Goal: Task Accomplishment & Management: Complete application form

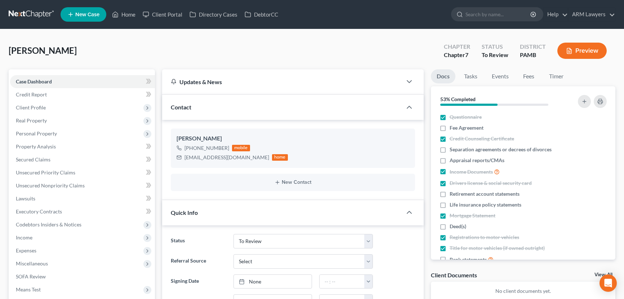
select select "20"
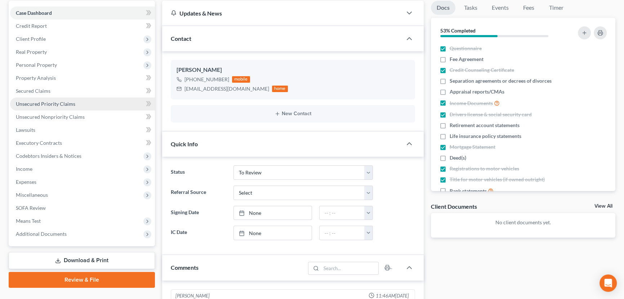
scroll to position [65, 0]
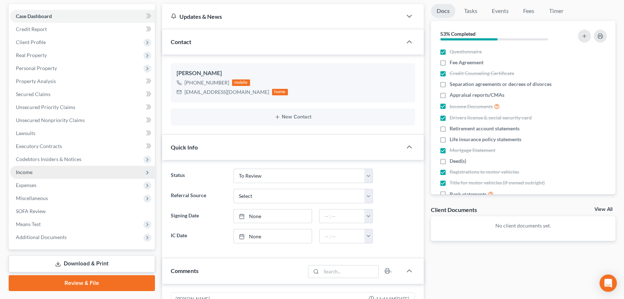
drag, startPoint x: 63, startPoint y: 171, endPoint x: 118, endPoint y: 171, distance: 54.4
click at [63, 171] on span "Income" at bounding box center [82, 171] width 145 height 13
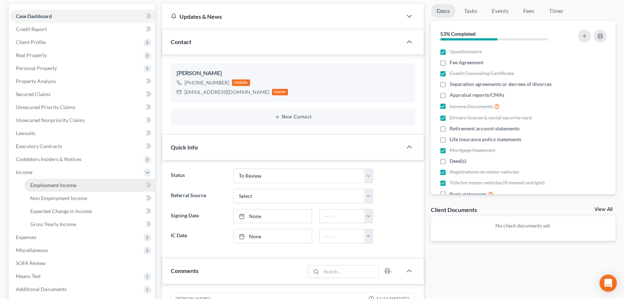
click at [73, 187] on link "Employment Income" at bounding box center [90, 184] width 131 height 13
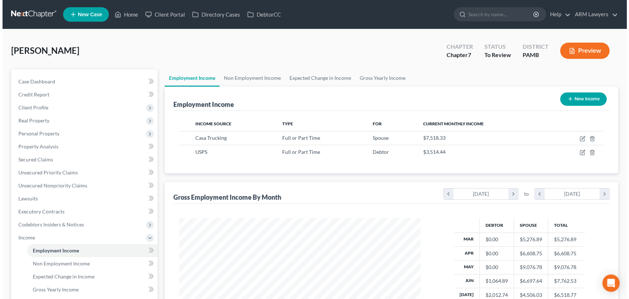
scroll to position [129, 256]
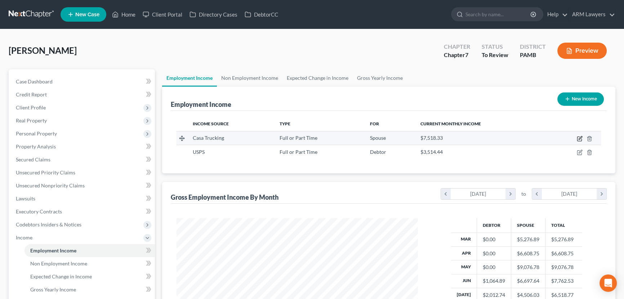
click at [581, 138] on icon "button" at bounding box center [580, 139] width 6 height 6
select select "0"
select select "39"
select select "2"
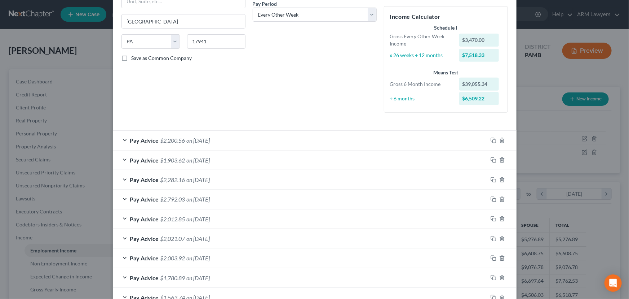
scroll to position [131, 0]
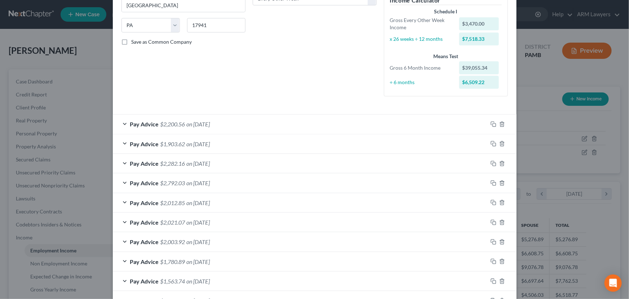
drag, startPoint x: 167, startPoint y: 180, endPoint x: 240, endPoint y: 183, distance: 72.5
click at [167, 180] on span "$2,792.03" at bounding box center [172, 182] width 25 height 7
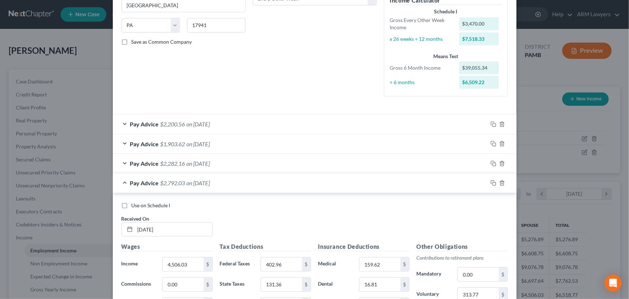
click at [232, 177] on div "Pay Advice $2,792.03 on [DATE]" at bounding box center [300, 182] width 375 height 19
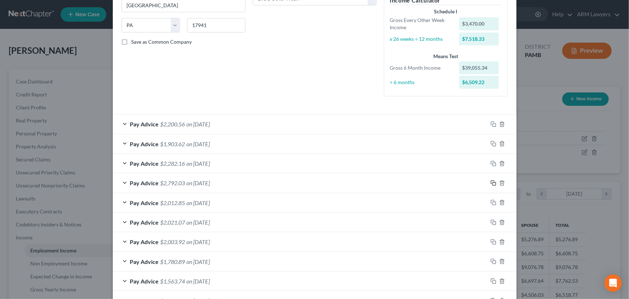
click at [491, 182] on icon "button" at bounding box center [494, 183] width 6 height 6
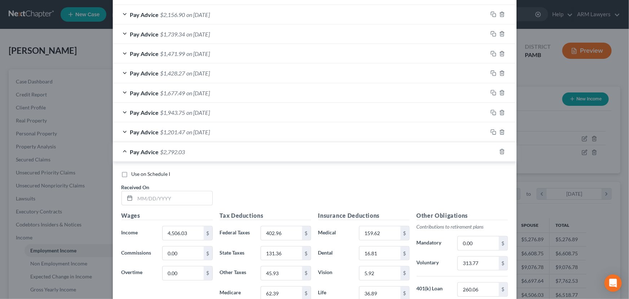
scroll to position [524, 0]
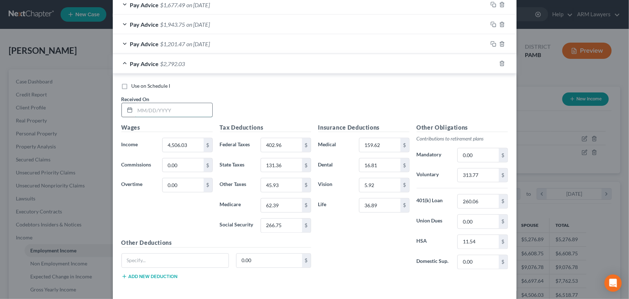
click at [160, 107] on input "text" at bounding box center [173, 110] width 77 height 14
type input "[DATE]"
click at [186, 143] on input "4,506.03" at bounding box center [183, 145] width 41 height 14
type input "2,829.99"
click at [279, 147] on input "402.96" at bounding box center [281, 145] width 41 height 14
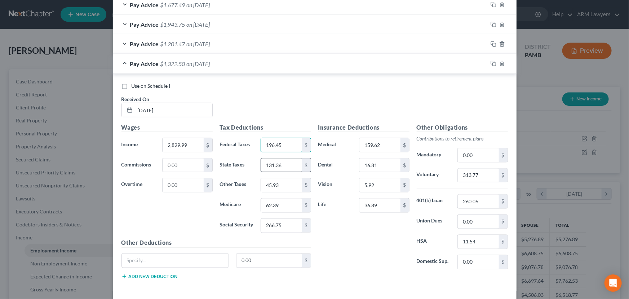
type input "196.45"
click at [280, 162] on input "131.36" at bounding box center [281, 165] width 41 height 14
type input "79.91"
click at [287, 208] on input "62.39" at bounding box center [281, 205] width 41 height 14
type input "38.08"
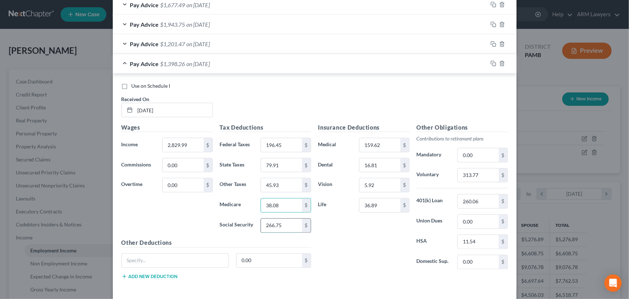
click at [291, 218] on input "266.75" at bounding box center [281, 225] width 41 height 14
type input "162.84"
click at [286, 184] on input "45.93" at bounding box center [281, 185] width 41 height 14
type input "27.99"
click at [490, 180] on input "313.77" at bounding box center [478, 175] width 41 height 14
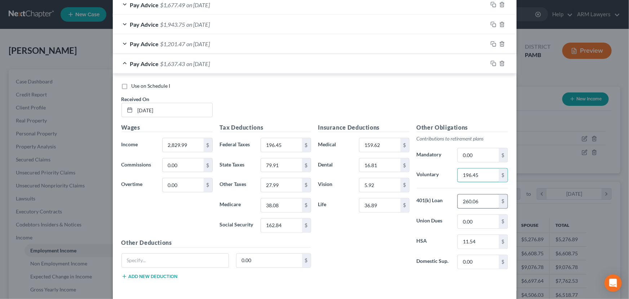
type input "196.45"
click at [474, 197] on input "260.06" at bounding box center [478, 201] width 41 height 14
click at [480, 201] on input "196.45" at bounding box center [478, 201] width 41 height 14
type input "1"
type input "261.06"
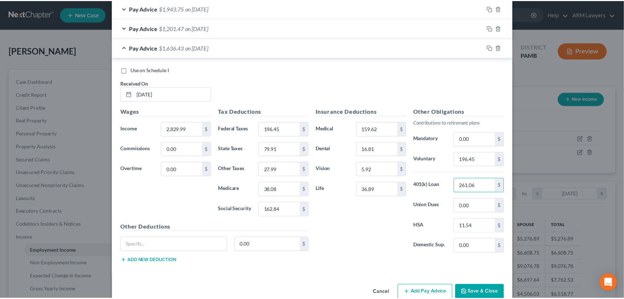
scroll to position [554, 0]
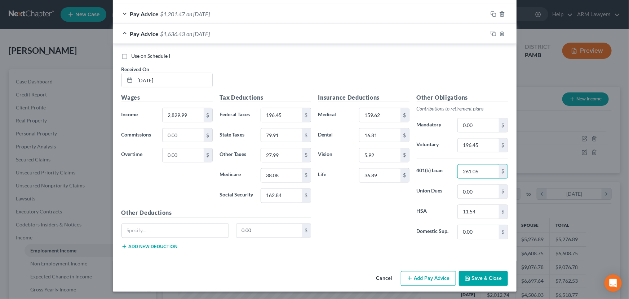
click at [478, 277] on button "Save & Close" at bounding box center [483, 278] width 49 height 15
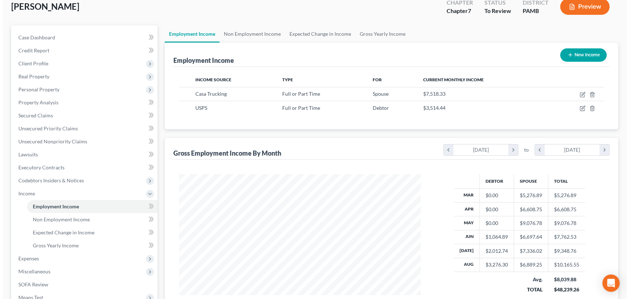
scroll to position [32, 0]
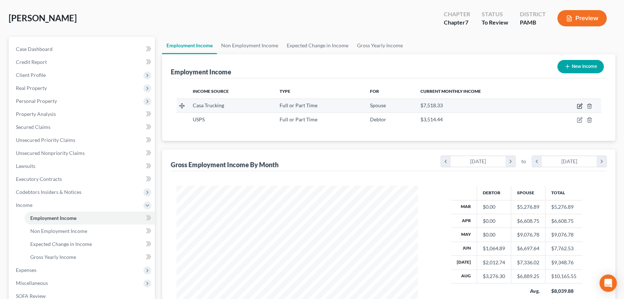
click at [578, 104] on icon "button" at bounding box center [580, 106] width 4 height 4
select select "0"
select select "39"
select select "2"
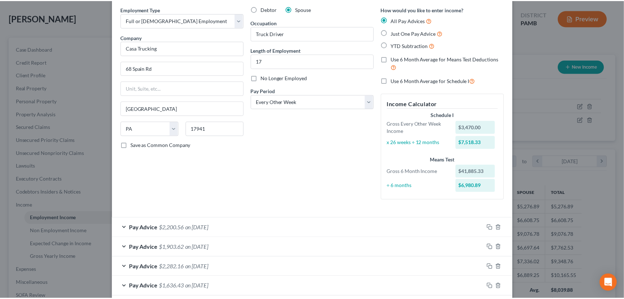
scroll to position [0, 0]
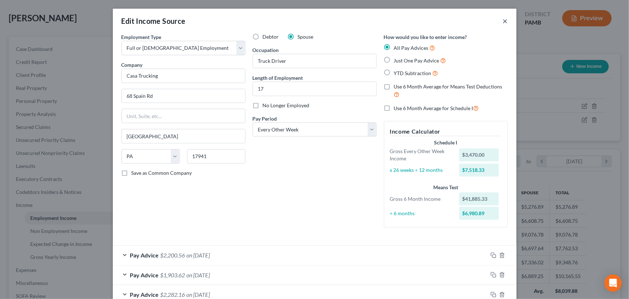
drag, startPoint x: 501, startPoint y: 21, endPoint x: 497, endPoint y: 33, distance: 12.5
click at [503, 22] on button "×" at bounding box center [505, 21] width 5 height 9
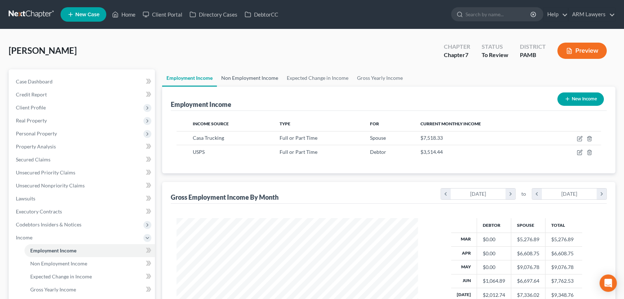
drag, startPoint x: 247, startPoint y: 75, endPoint x: 248, endPoint y: 79, distance: 4.9
click at [247, 75] on link "Non Employment Income" at bounding box center [250, 77] width 66 height 17
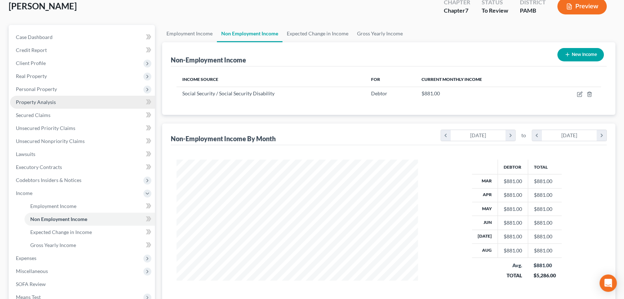
scroll to position [32, 0]
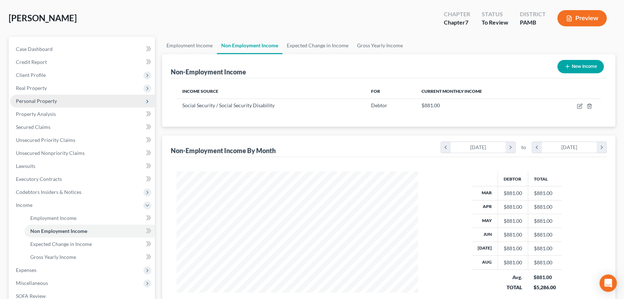
click at [56, 100] on span "Personal Property" at bounding box center [82, 100] width 145 height 13
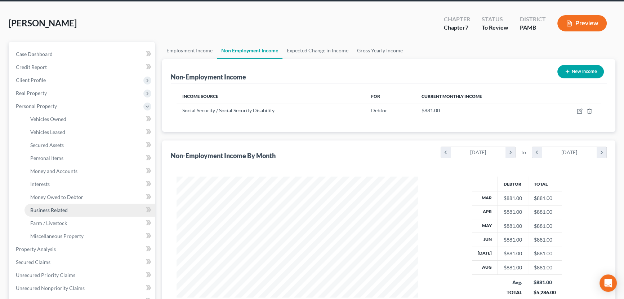
scroll to position [65, 0]
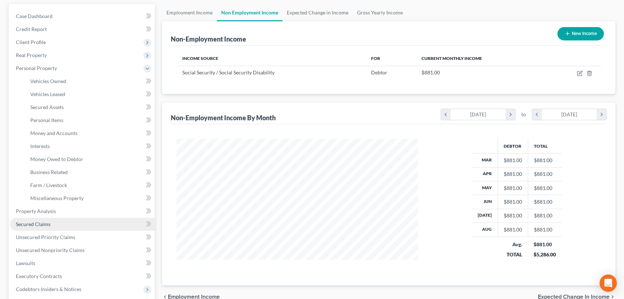
click at [42, 226] on link "Secured Claims" at bounding box center [82, 223] width 145 height 13
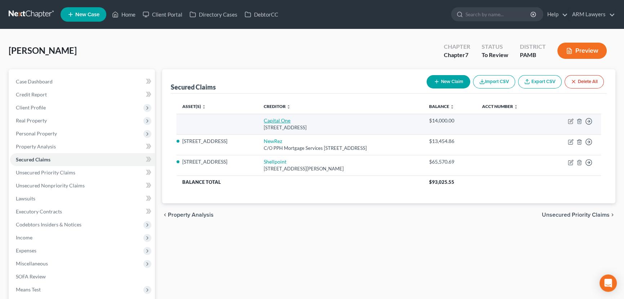
click at [264, 122] on link "Capital One" at bounding box center [277, 120] width 27 height 6
select select "46"
select select "0"
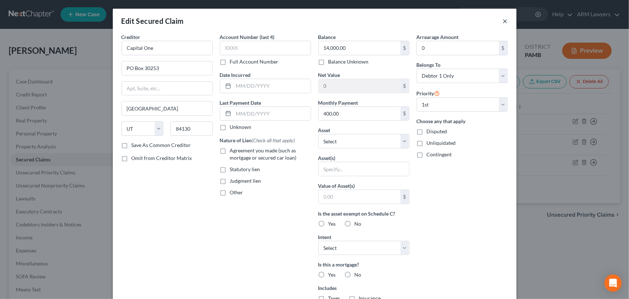
click at [503, 22] on button "×" at bounding box center [505, 21] width 5 height 9
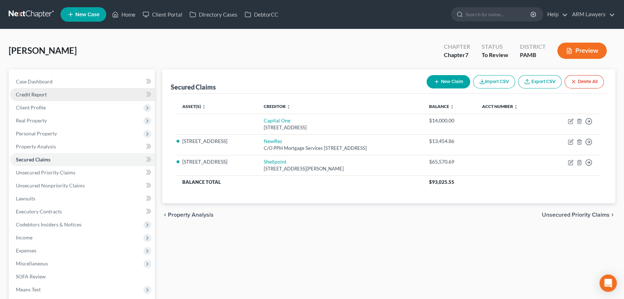
click at [43, 94] on span "Credit Report" at bounding box center [31, 94] width 31 height 6
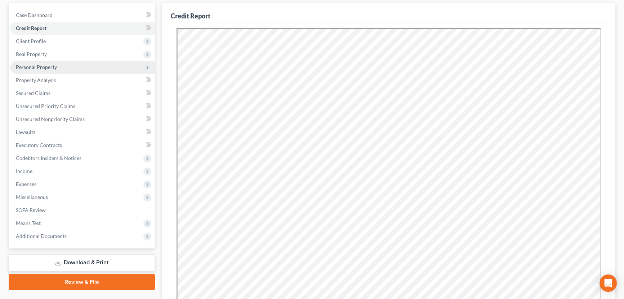
scroll to position [65, 0]
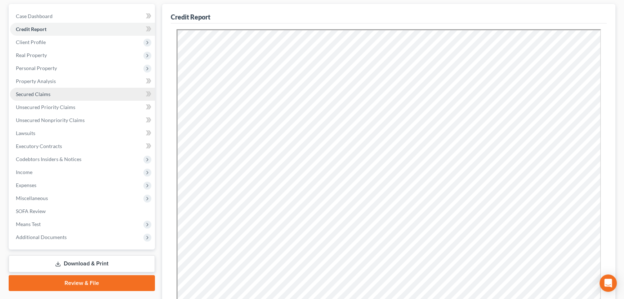
click at [39, 97] on link "Secured Claims" at bounding box center [82, 94] width 145 height 13
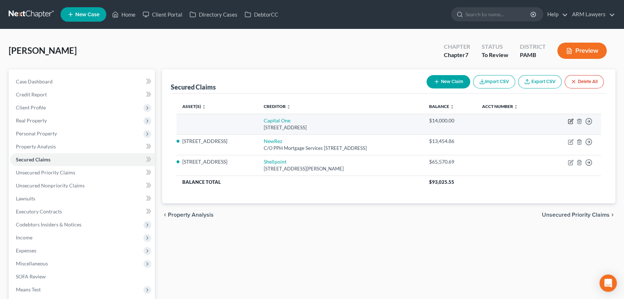
click at [569, 120] on icon "button" at bounding box center [571, 121] width 6 height 6
select select "46"
select select "0"
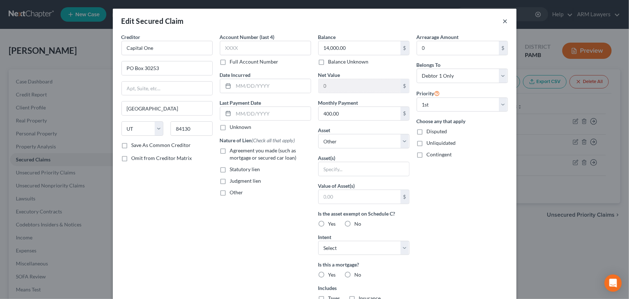
click at [503, 21] on button "×" at bounding box center [505, 21] width 5 height 9
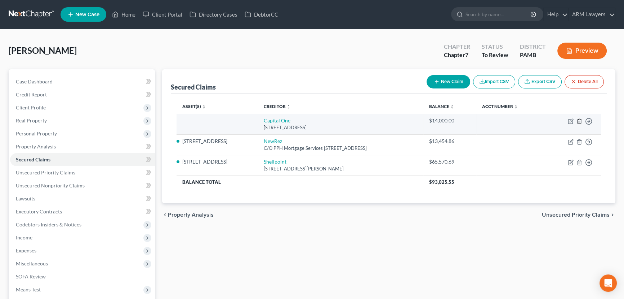
click at [579, 121] on icon "button" at bounding box center [580, 121] width 6 height 6
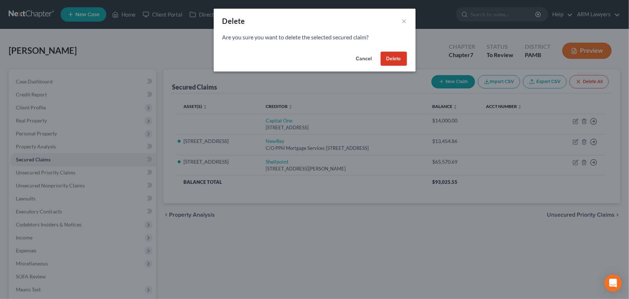
click at [396, 58] on button "Delete" at bounding box center [394, 59] width 26 height 14
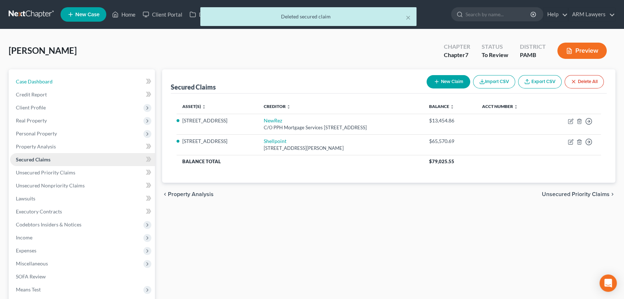
click at [69, 80] on link "Case Dashboard" at bounding box center [82, 81] width 145 height 13
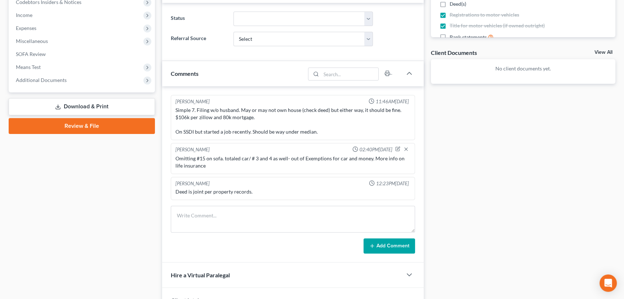
scroll to position [229, 0]
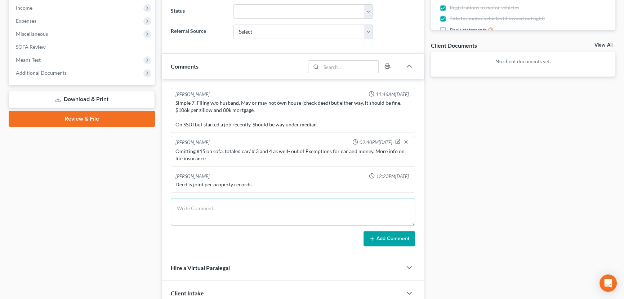
click at [240, 202] on textarea at bounding box center [293, 211] width 244 height 27
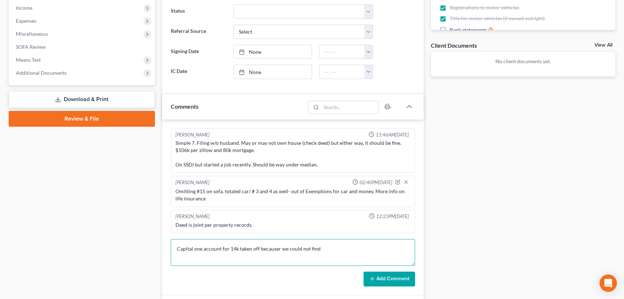
drag, startPoint x: 279, startPoint y: 246, endPoint x: 284, endPoint y: 262, distance: 16.1
click at [279, 247] on textarea "Capital one account for 14k taken off becauser we could not find" at bounding box center [293, 252] width 244 height 27
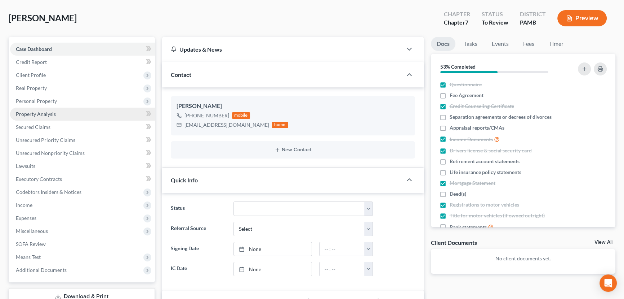
scroll to position [65, 0]
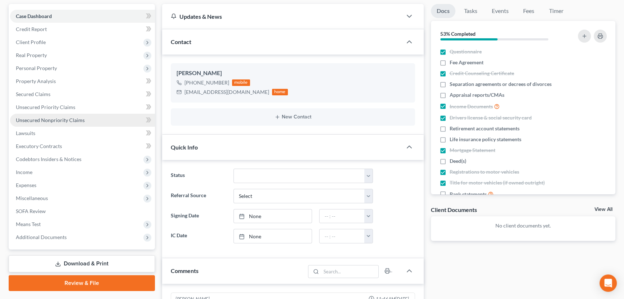
type textarea "Capital one account for 14k taken off because we could not find"
click at [103, 118] on link "Unsecured Nonpriority Claims" at bounding box center [82, 120] width 145 height 13
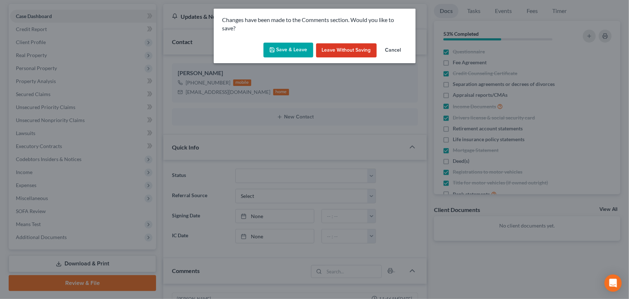
click at [288, 54] on button "Save & Leave" at bounding box center [289, 50] width 50 height 15
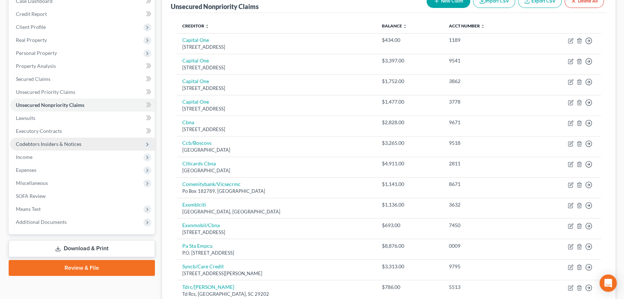
scroll to position [98, 0]
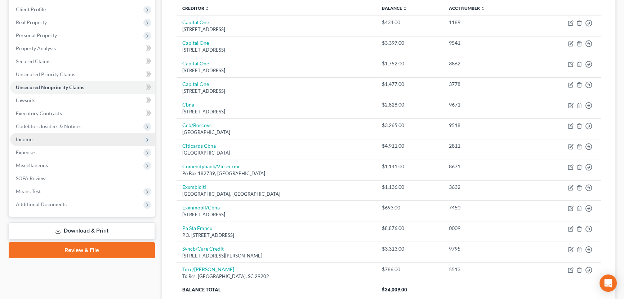
click at [86, 139] on span "Income" at bounding box center [82, 139] width 145 height 13
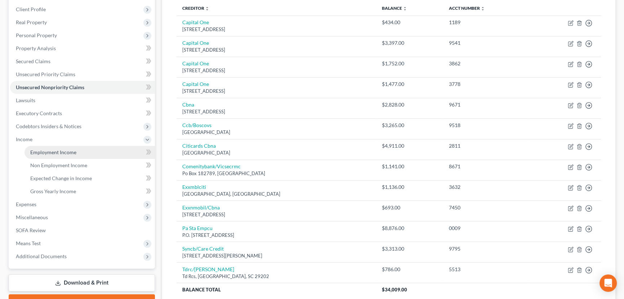
click at [98, 150] on link "Employment Income" at bounding box center [90, 152] width 131 height 13
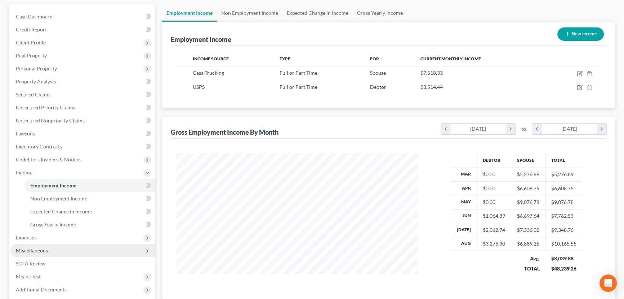
scroll to position [103, 0]
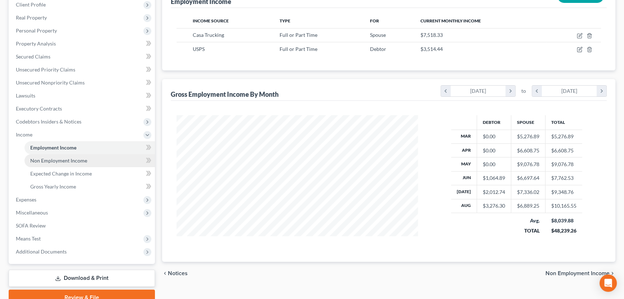
click at [73, 159] on span "Non Employment Income" at bounding box center [58, 160] width 57 height 6
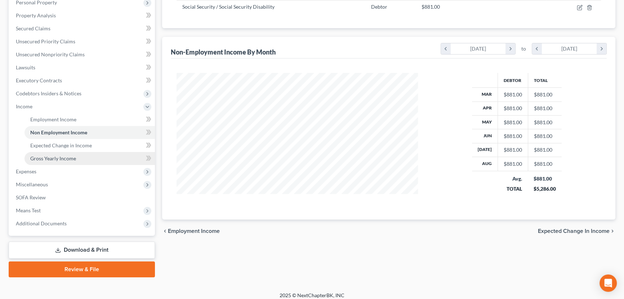
scroll to position [98, 0]
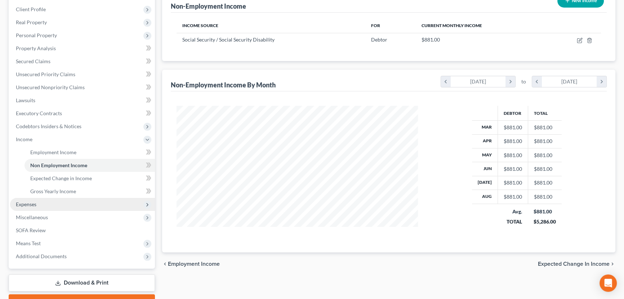
click at [68, 201] on span "Expenses" at bounding box center [82, 204] width 145 height 13
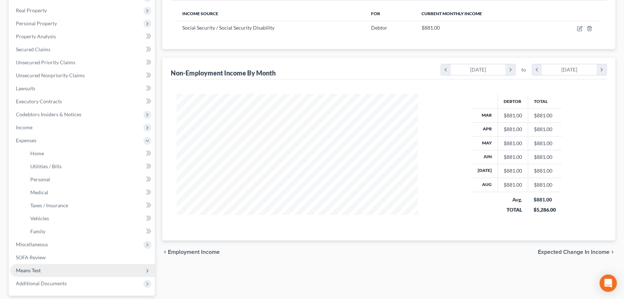
scroll to position [131, 0]
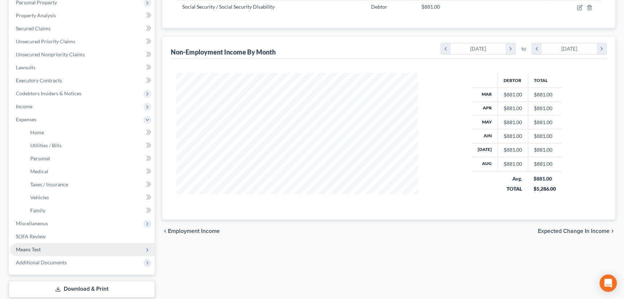
click at [49, 248] on span "Means Test" at bounding box center [82, 249] width 145 height 13
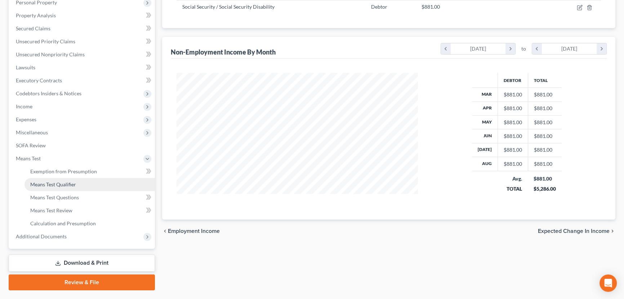
click at [71, 180] on link "Means Test Qualifier" at bounding box center [90, 184] width 131 height 13
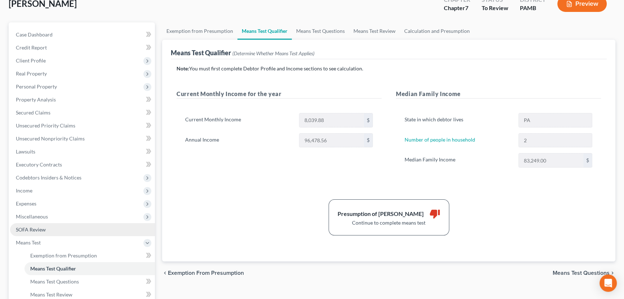
scroll to position [65, 0]
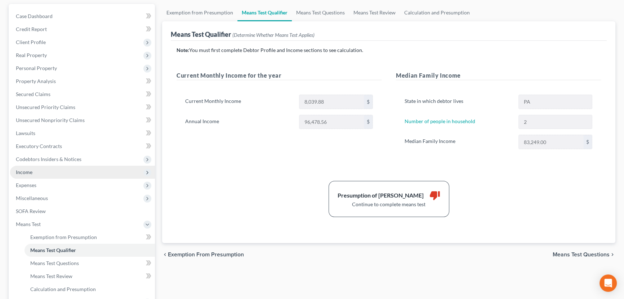
drag, startPoint x: 36, startPoint y: 169, endPoint x: 43, endPoint y: 169, distance: 6.9
click at [36, 169] on span "Income" at bounding box center [82, 171] width 145 height 13
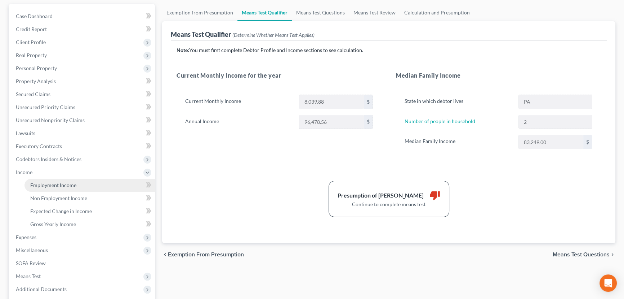
click at [87, 186] on link "Employment Income" at bounding box center [90, 184] width 131 height 13
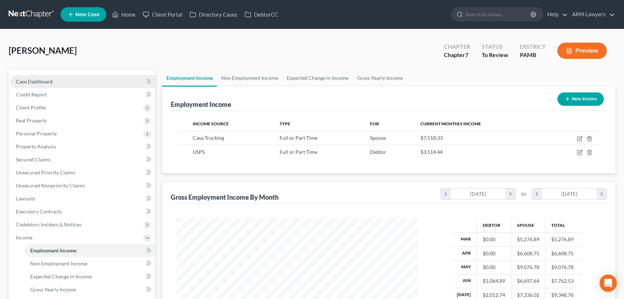
drag, startPoint x: 54, startPoint y: 79, endPoint x: 69, endPoint y: 83, distance: 15.2
click at [54, 79] on link "Case Dashboard" at bounding box center [82, 81] width 145 height 13
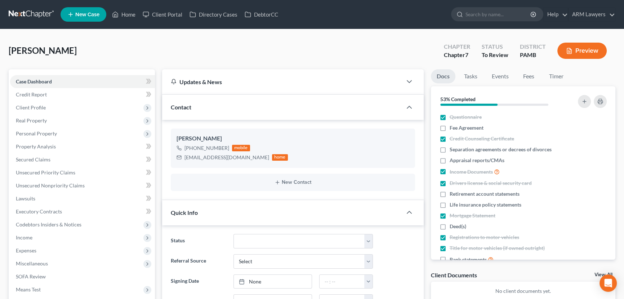
scroll to position [16, 0]
